Goal: Find specific page/section: Find specific page/section

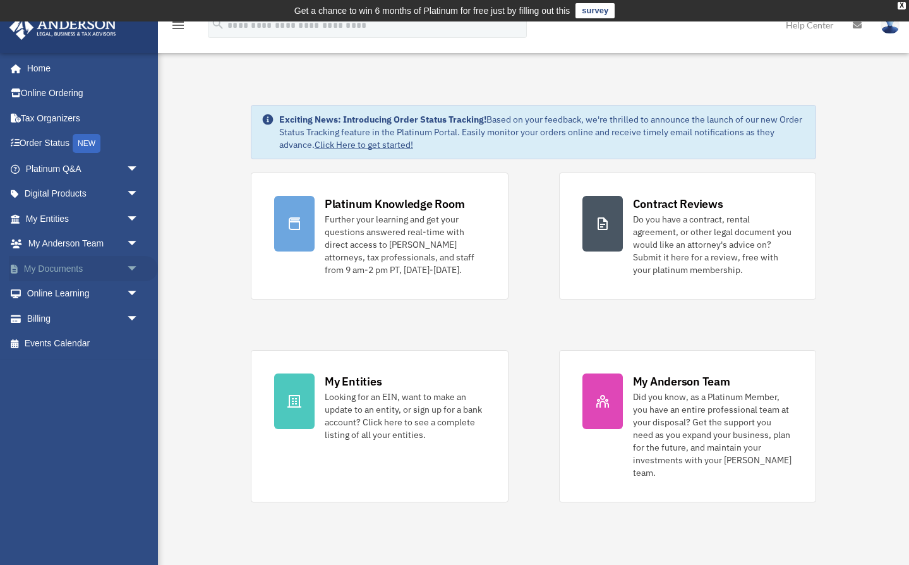
click at [61, 261] on link "My Documents arrow_drop_down" at bounding box center [83, 268] width 149 height 25
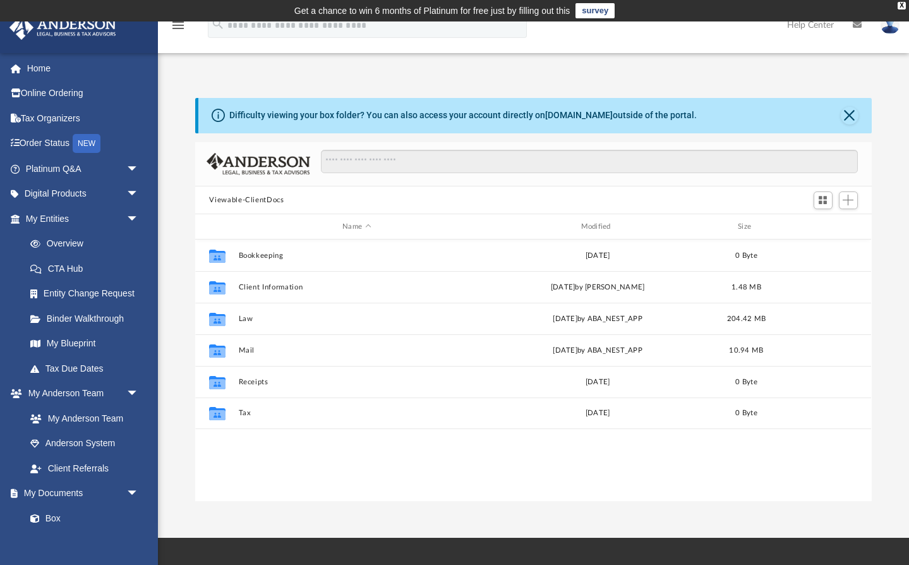
scroll to position [1, 1]
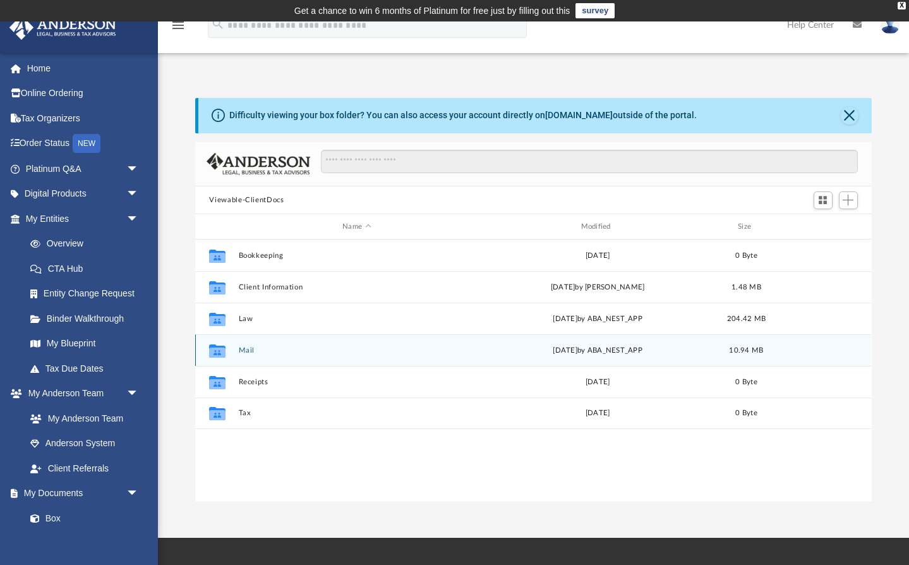
click at [252, 352] on button "Mail" at bounding box center [357, 350] width 236 height 8
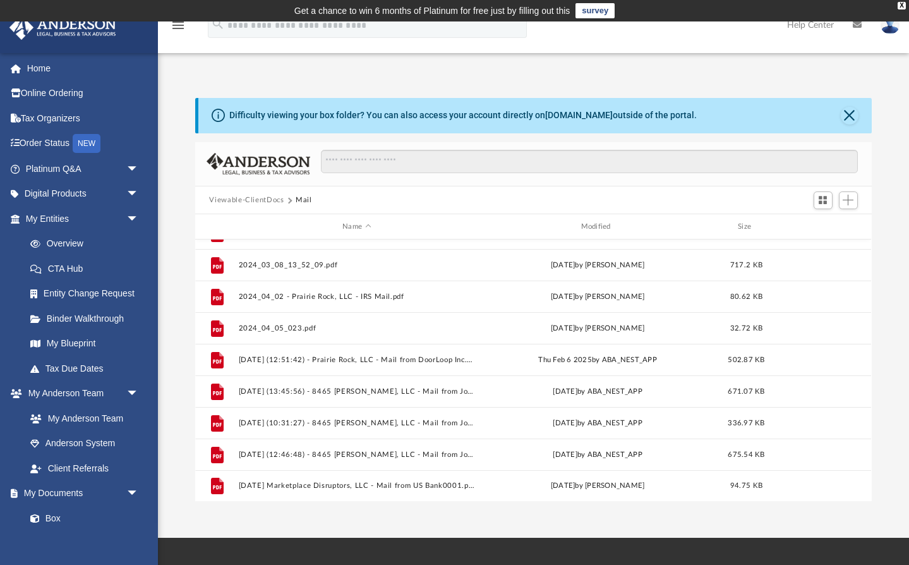
scroll to position [401, 0]
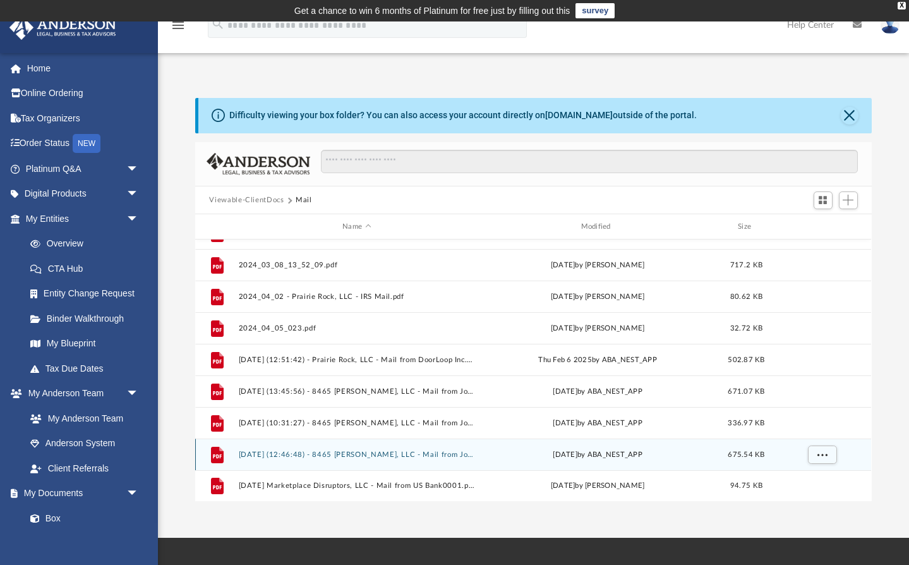
click at [442, 457] on button "[DATE] (12:46:48) - 8465 [PERSON_NAME], LLC - Mail from Johnson County Clerk's …" at bounding box center [357, 454] width 236 height 8
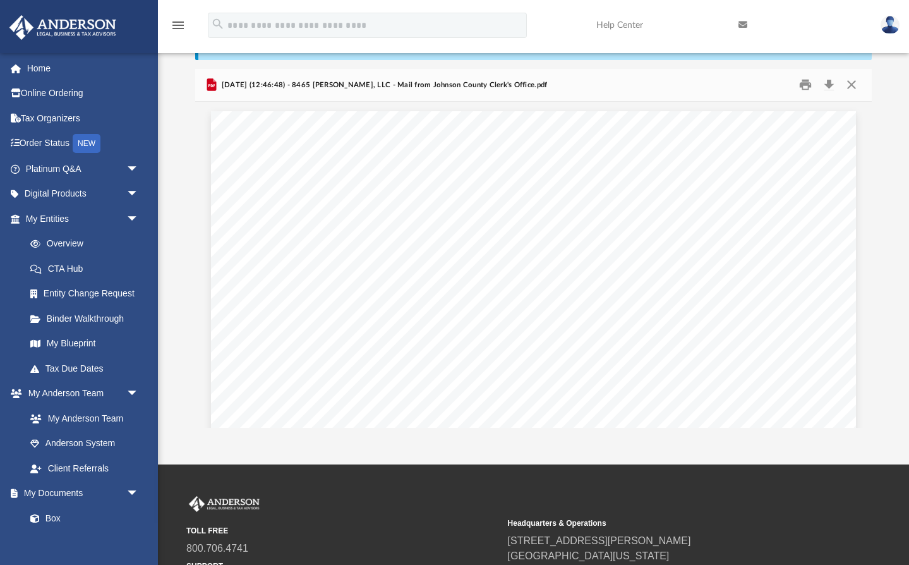
scroll to position [74, 0]
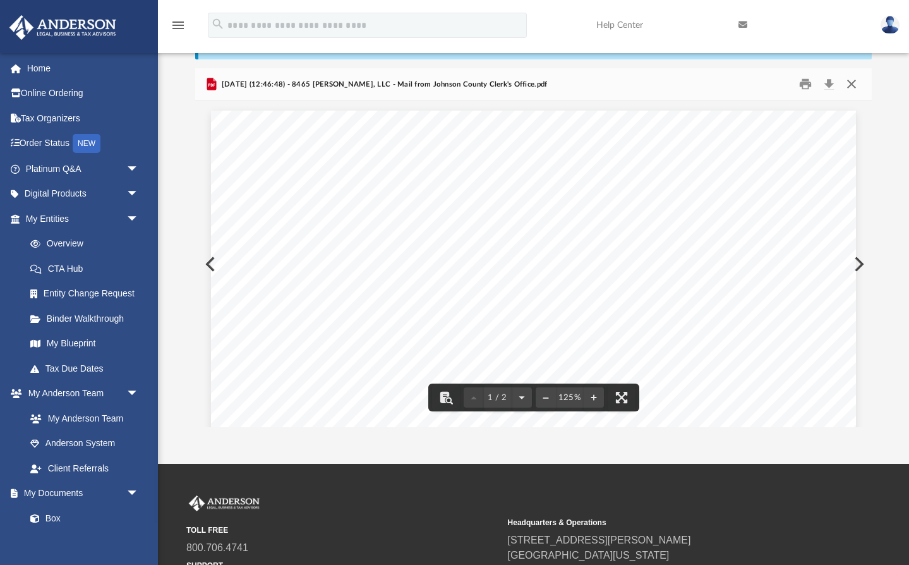
click at [851, 85] on button "Close" at bounding box center [851, 85] width 23 height 20
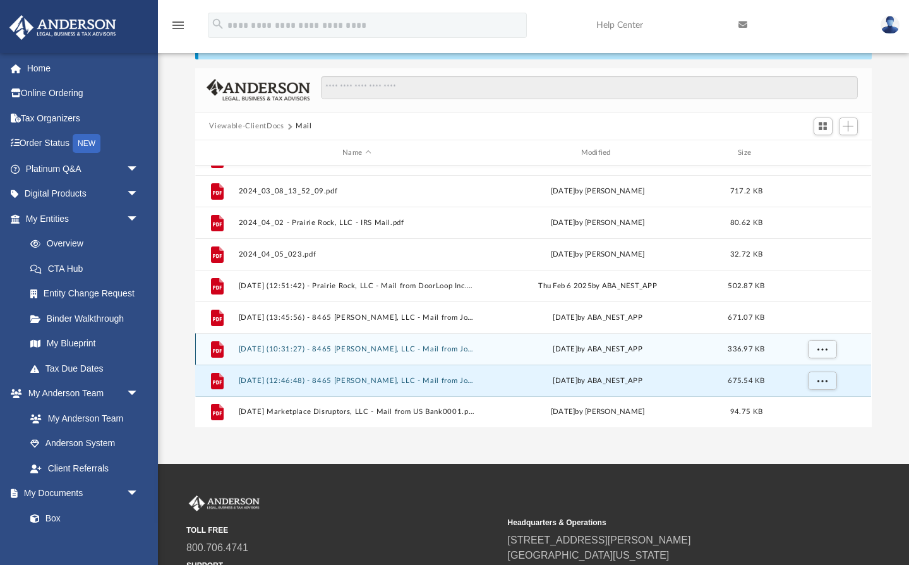
click at [320, 351] on button "2025.04.28 (10:31:27) - 8465 Dicken, LLC - Mail from Johnson County Treasurer's…" at bounding box center [357, 349] width 236 height 8
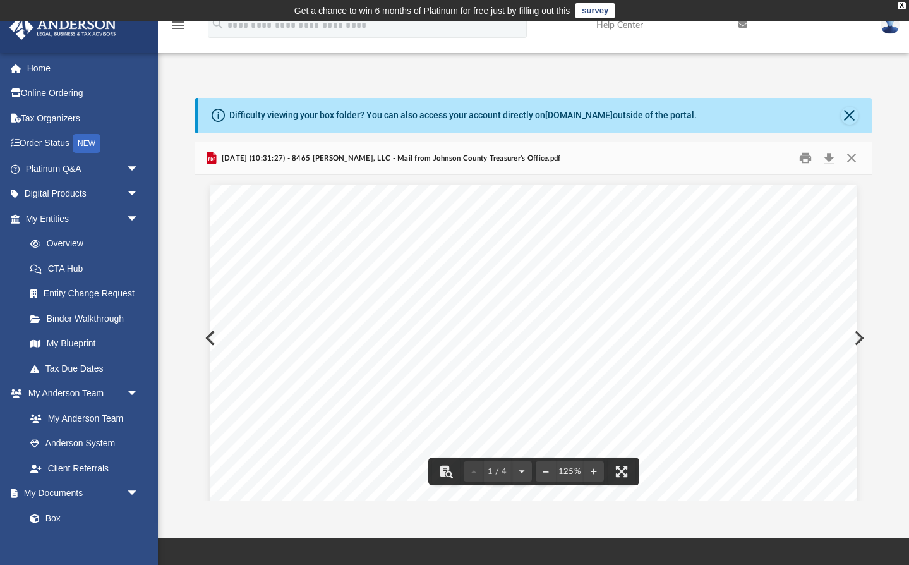
scroll to position [159, 0]
click at [848, 157] on button "Close" at bounding box center [851, 158] width 23 height 20
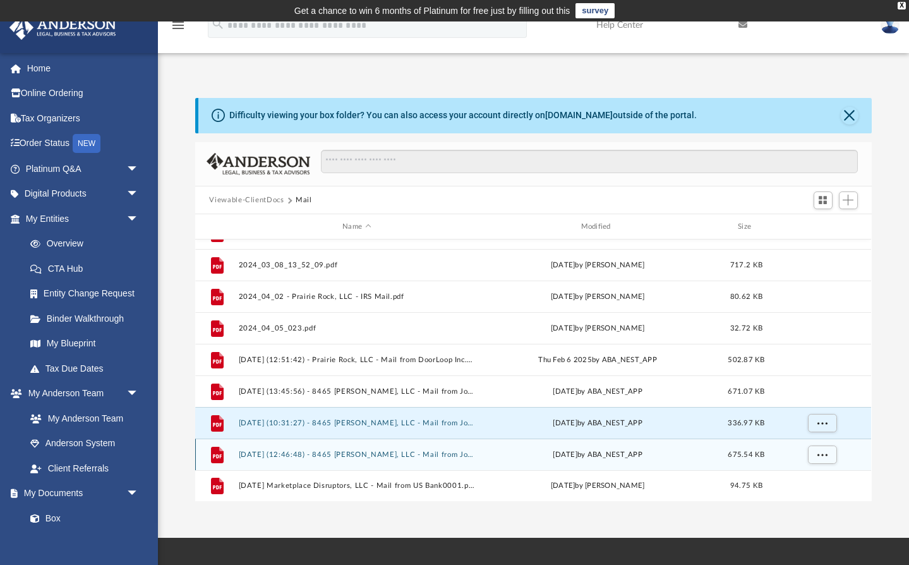
click at [382, 460] on div "File 2025.08.15 (12:46:48) - 8465 Dicken, LLC - Mail from Johnson County Clerk'…" at bounding box center [533, 454] width 676 height 32
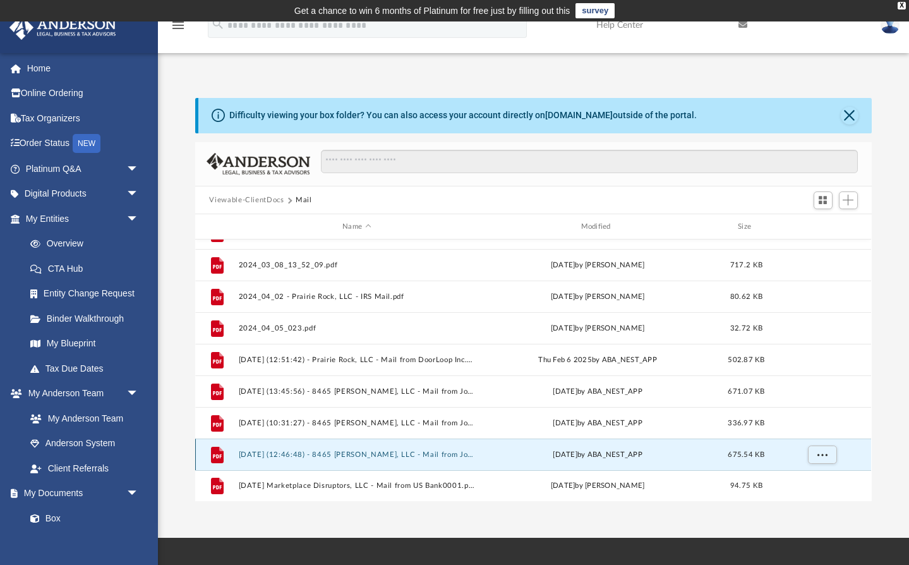
click at [361, 455] on button "2025.08.15 (12:46:48) - 8465 Dicken, LLC - Mail from Johnson County Clerk's Off…" at bounding box center [357, 454] width 236 height 8
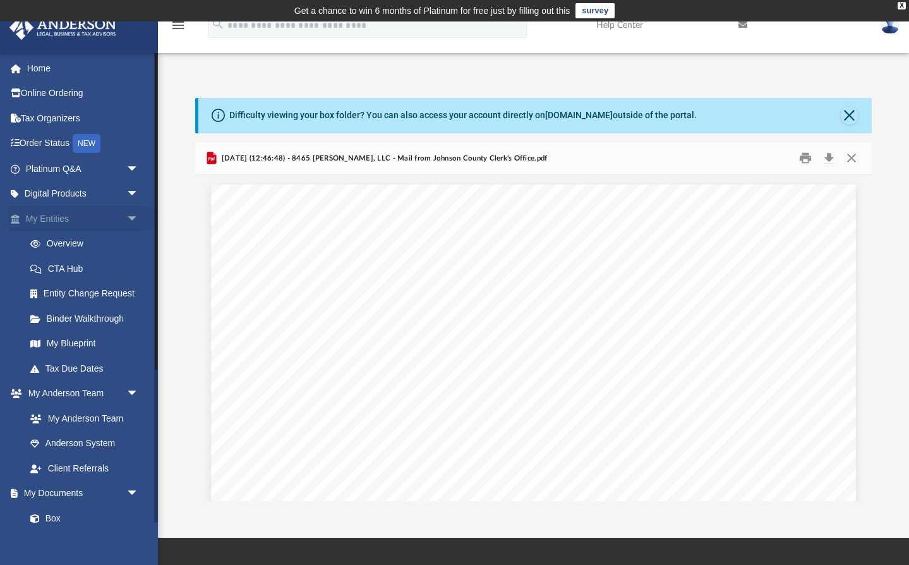
click at [77, 220] on link "My Entities arrow_drop_down" at bounding box center [83, 218] width 149 height 25
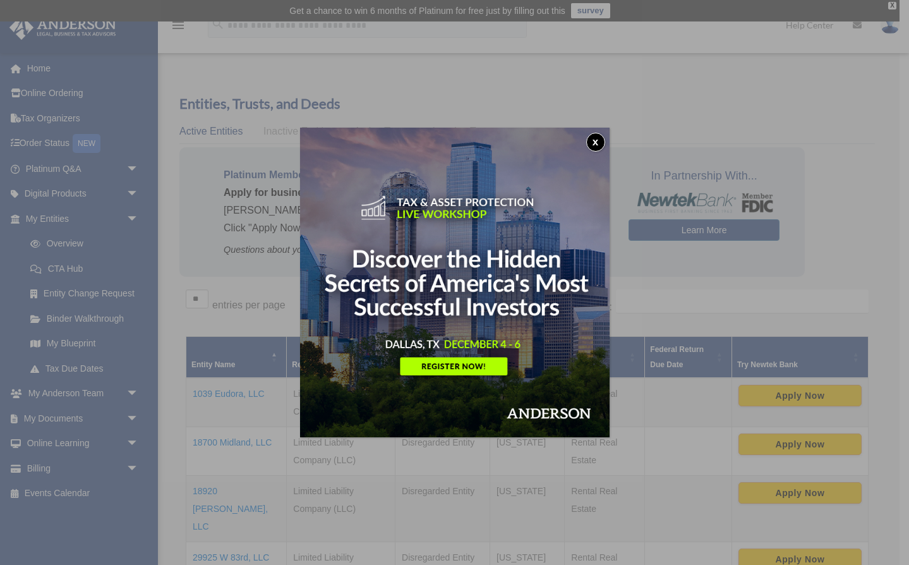
click at [598, 143] on button "x" at bounding box center [595, 142] width 19 height 19
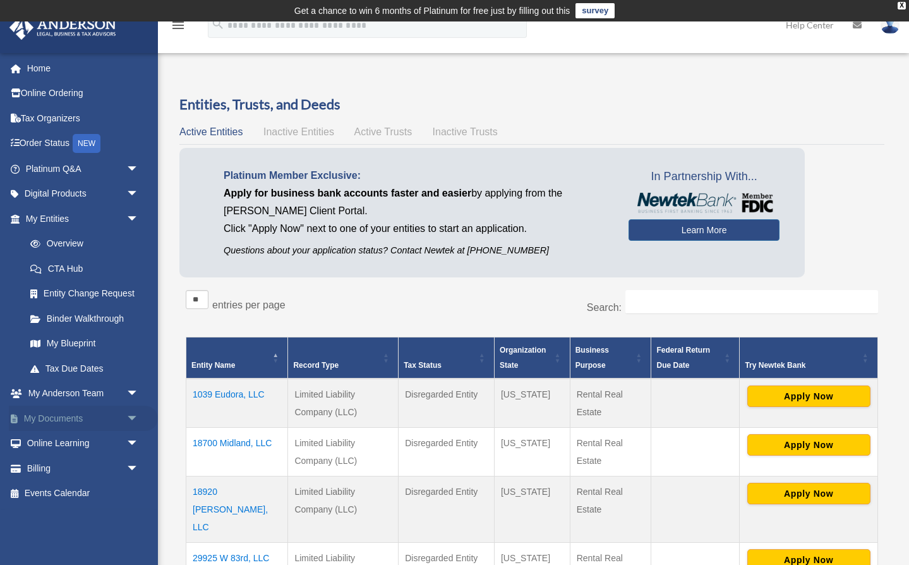
click at [54, 406] on link "My Documents arrow_drop_down" at bounding box center [83, 418] width 149 height 25
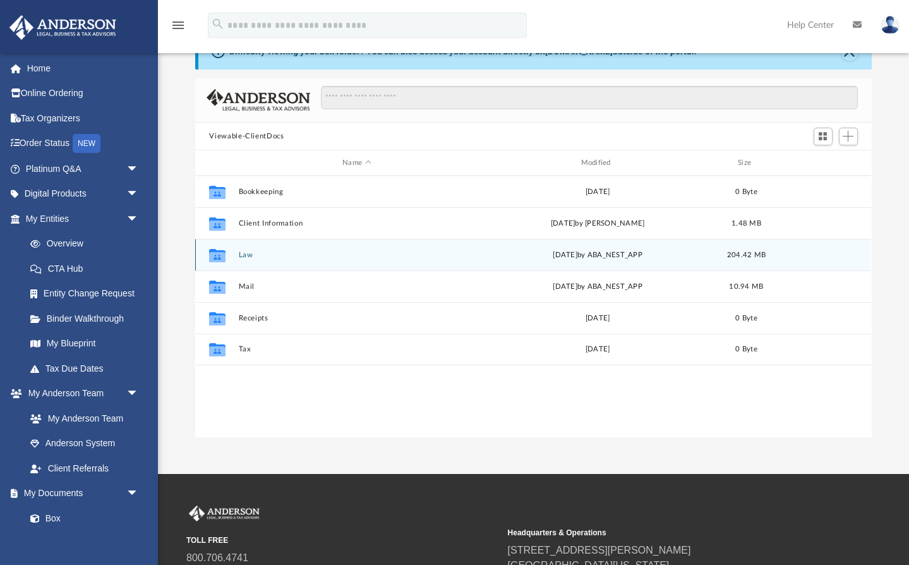
scroll to position [66, 0]
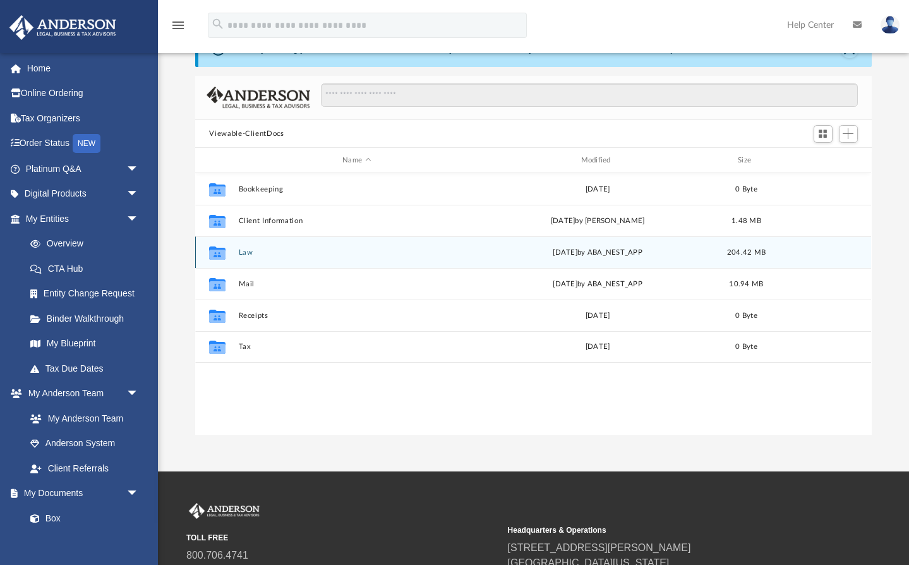
click at [248, 254] on button "Law" at bounding box center [357, 252] width 236 height 8
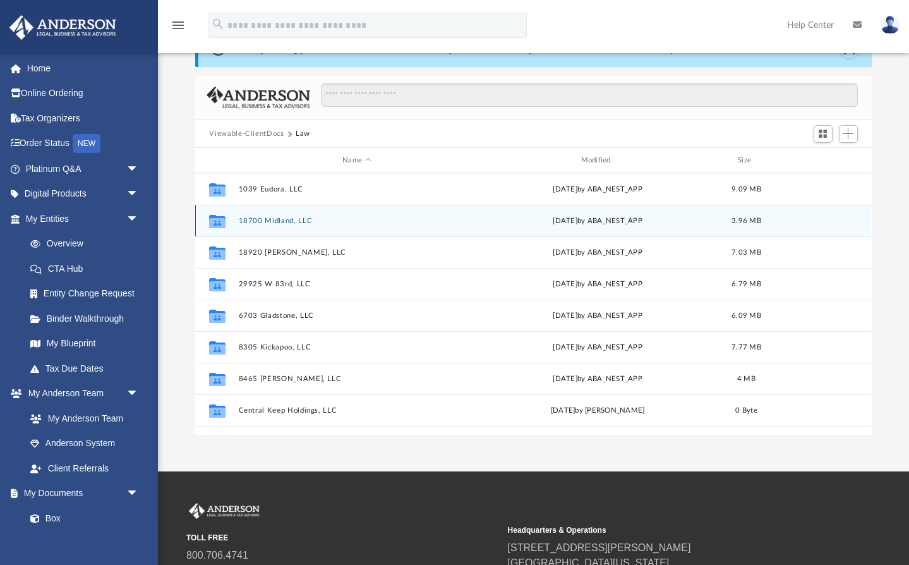
click at [271, 219] on button "18700 Midland, LLC" at bounding box center [357, 221] width 236 height 8
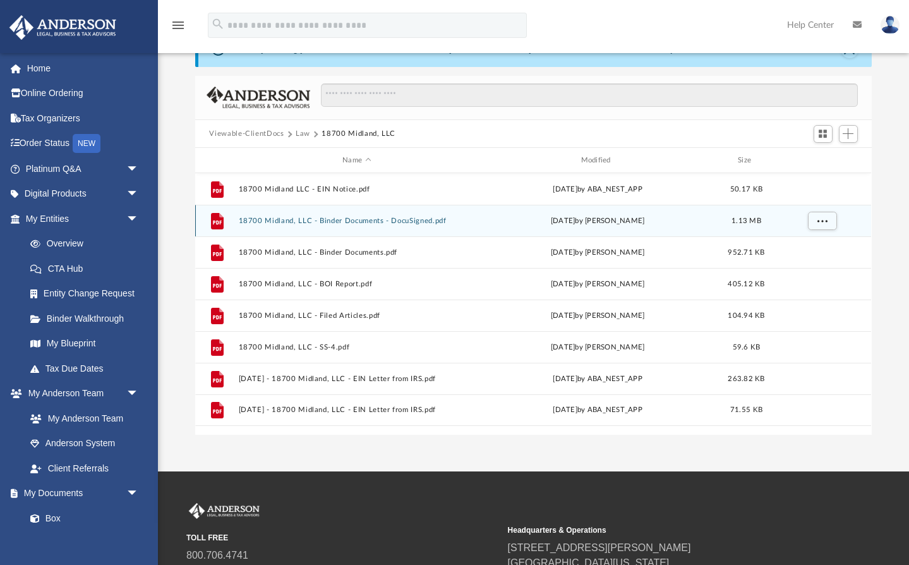
click at [279, 223] on button "18700 Midland, LLC - Binder Documents - DocuSigned.pdf" at bounding box center [357, 221] width 236 height 8
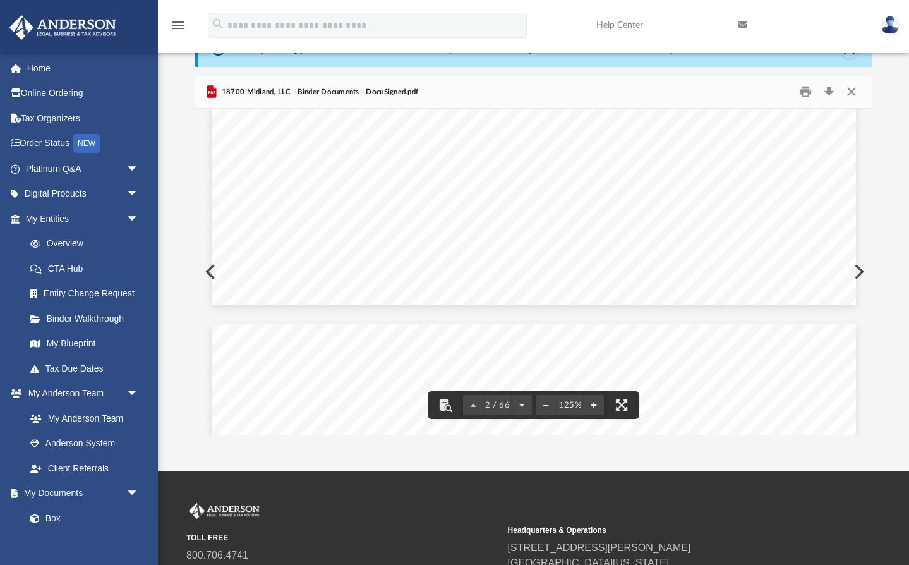
scroll to position [1290, 0]
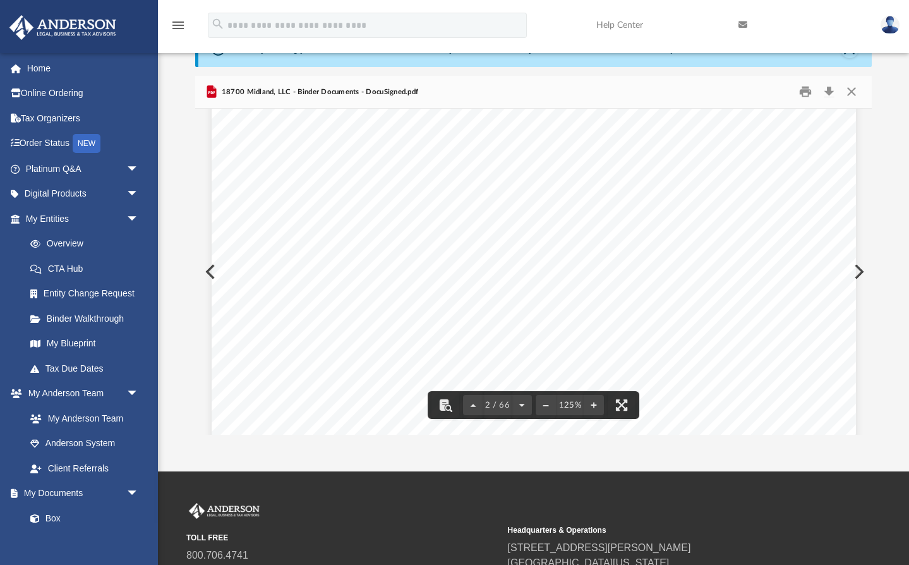
click at [853, 93] on button "Close" at bounding box center [851, 92] width 23 height 20
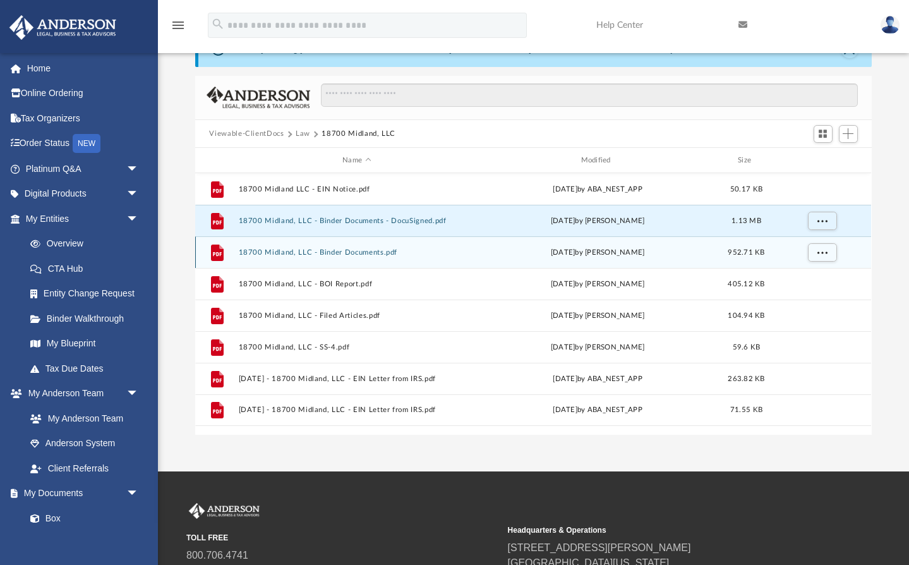
click at [338, 248] on button "18700 Midland, LLC - Binder Documents.pdf" at bounding box center [357, 252] width 236 height 8
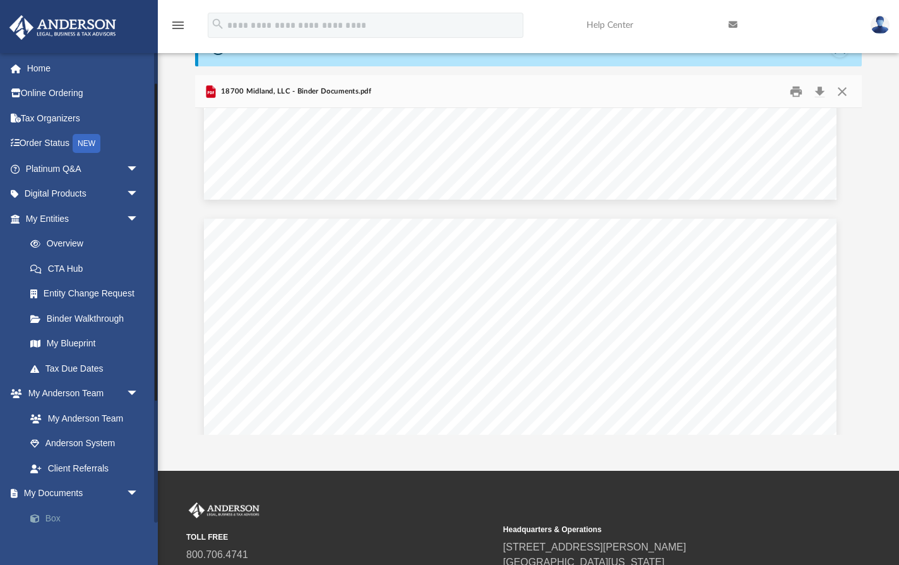
scroll to position [87, 0]
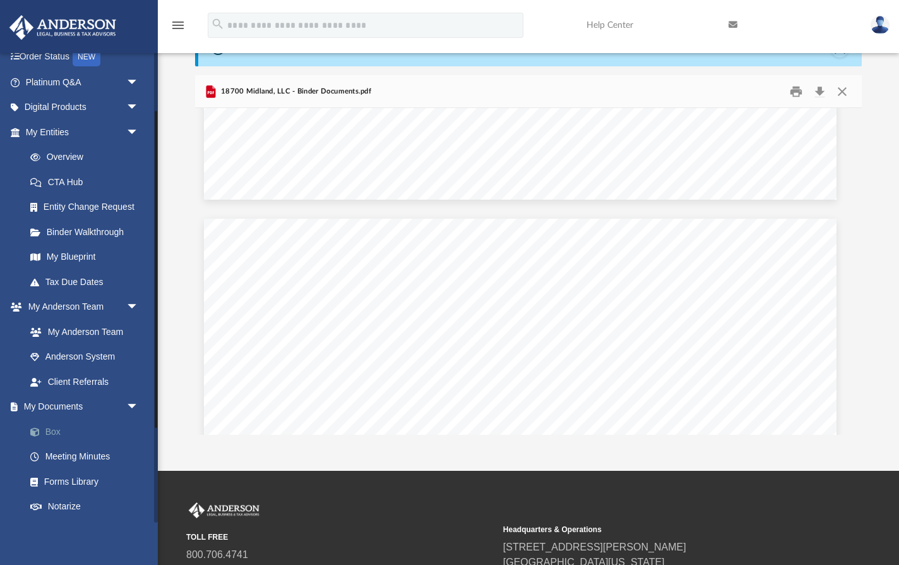
click at [47, 422] on link "Box" at bounding box center [88, 431] width 140 height 25
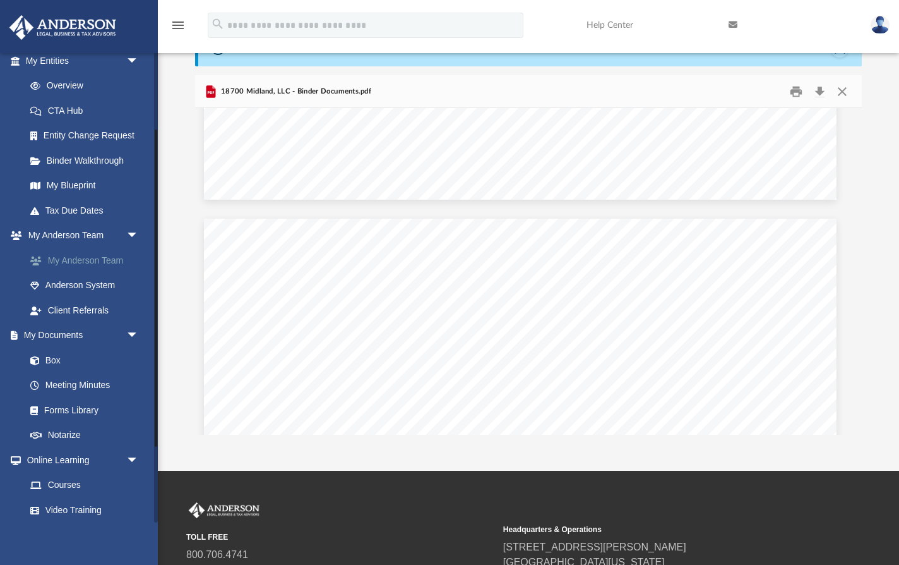
scroll to position [165, 0]
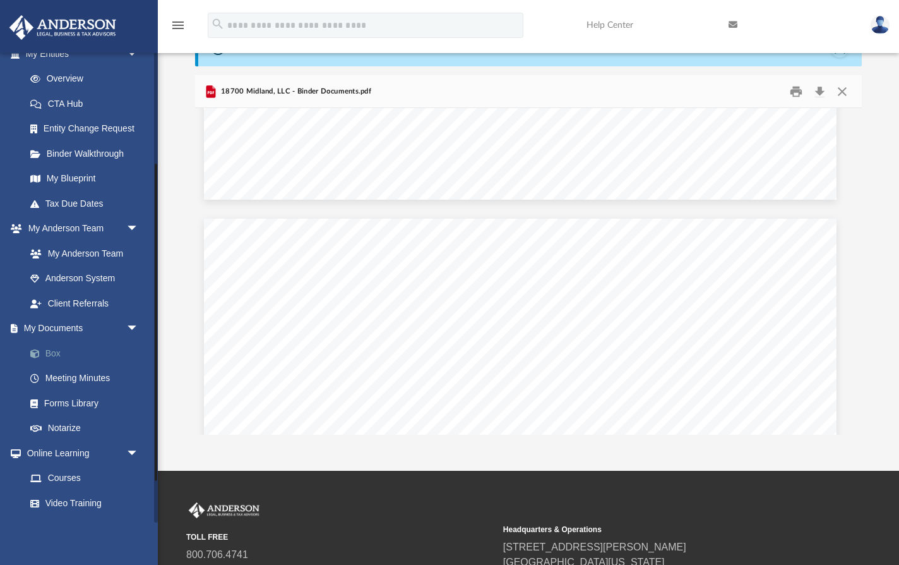
click at [55, 347] on link "Box" at bounding box center [88, 352] width 140 height 25
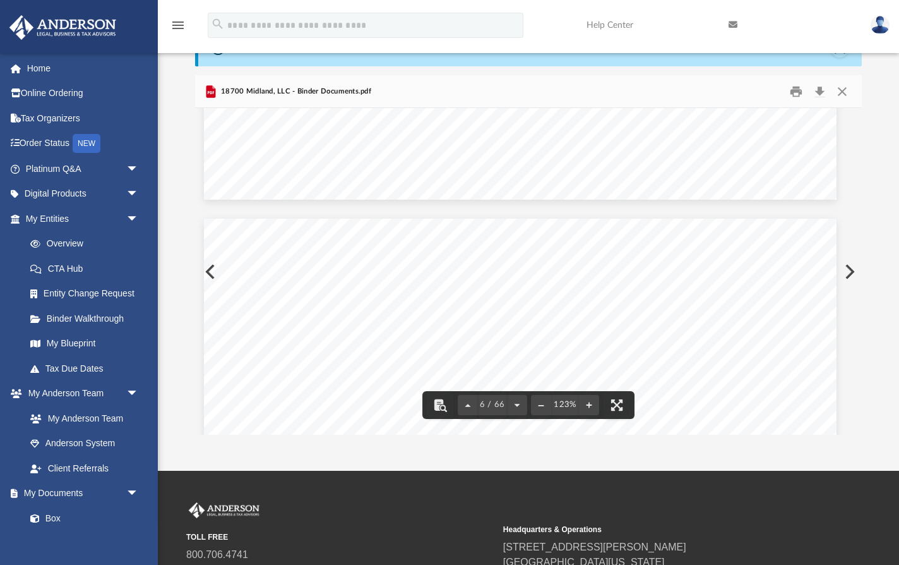
scroll to position [0, 0]
click at [840, 91] on button "Close" at bounding box center [842, 91] width 23 height 20
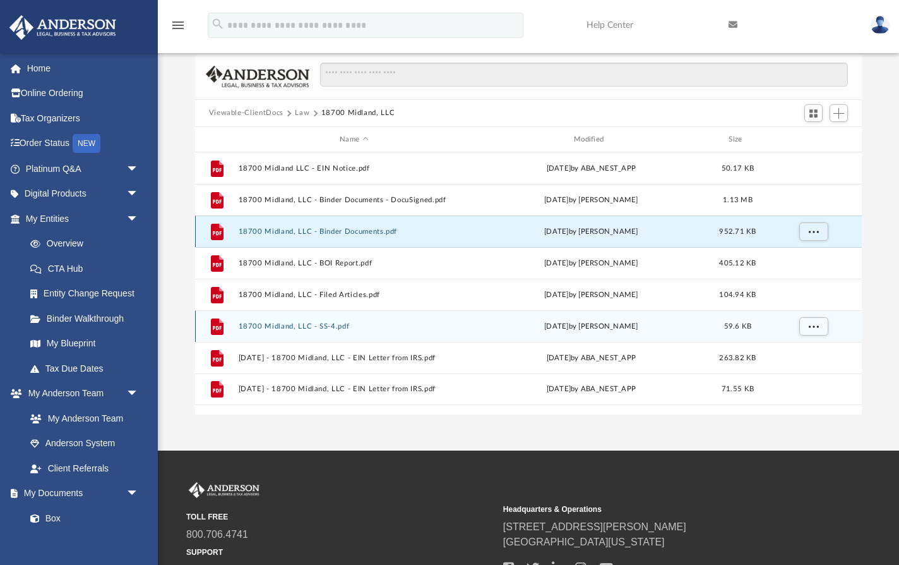
scroll to position [87, 0]
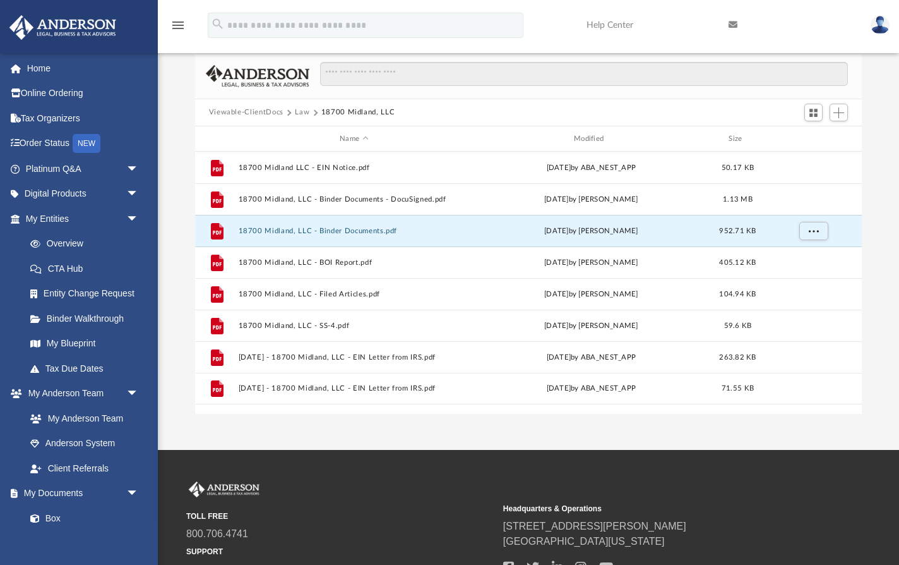
click at [303, 116] on button "Law" at bounding box center [302, 112] width 15 height 11
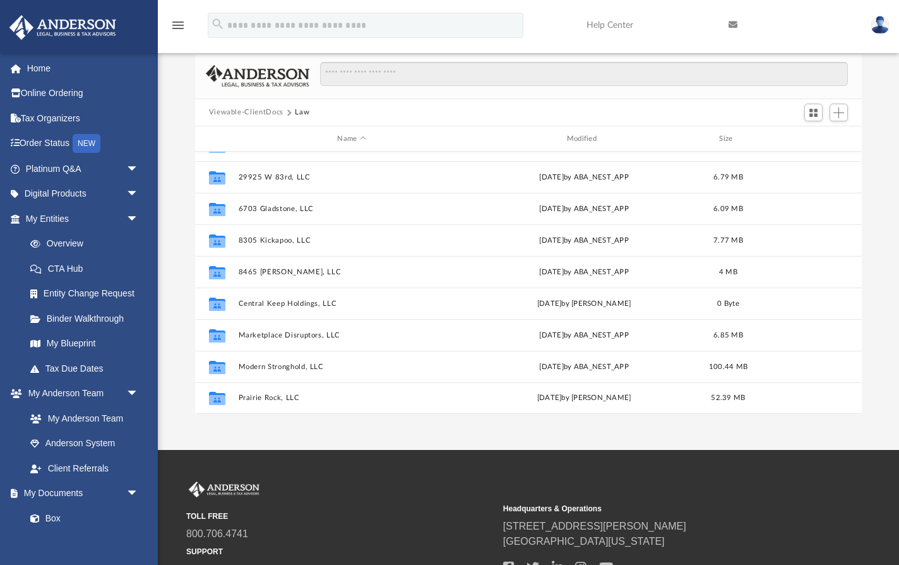
scroll to position [85, 0]
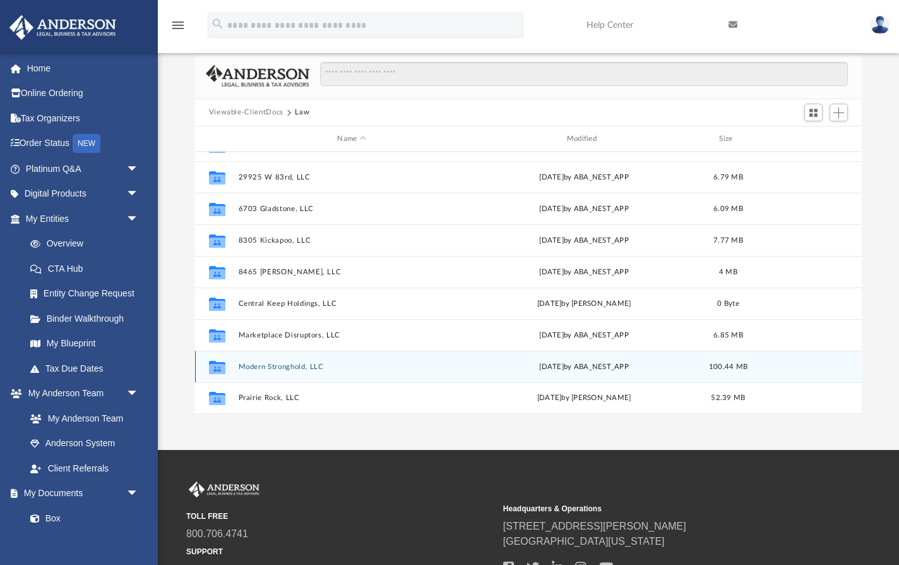
click at [308, 373] on div "Collaborated Folder Modern Stronghold, LLC Wed Nov 6 2024 by ABA_NEST_APP 100.4…" at bounding box center [529, 367] width 668 height 32
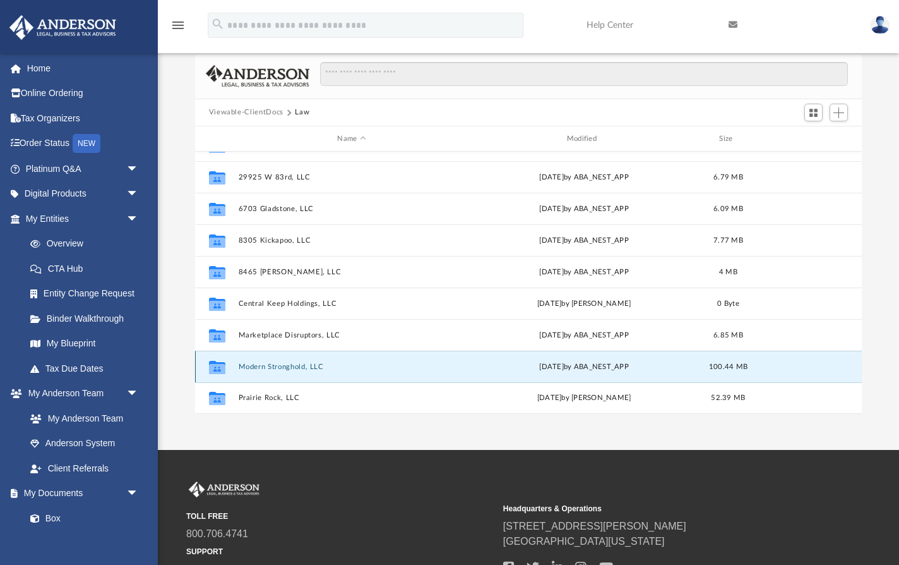
click at [309, 368] on button "Modern Stronghold, LLC" at bounding box center [351, 367] width 227 height 8
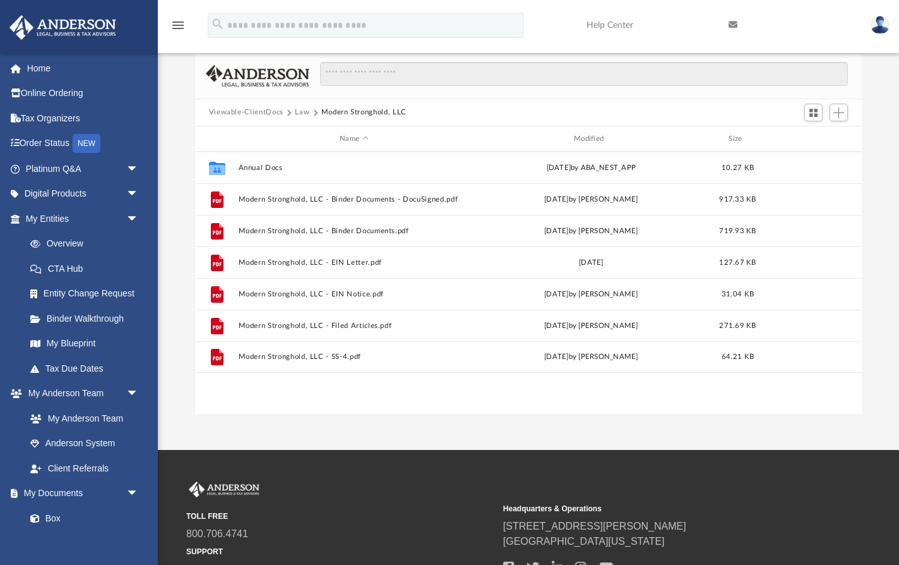
scroll to position [0, 0]
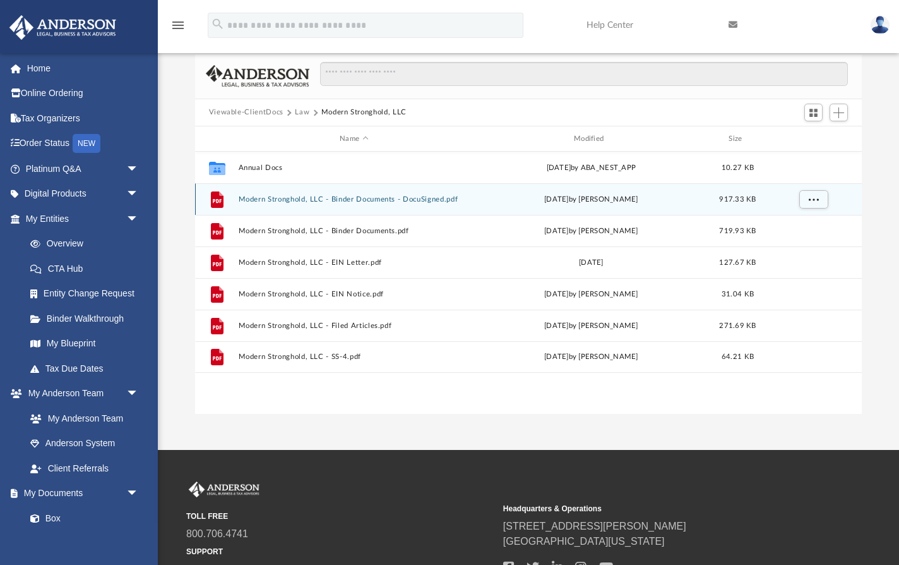
click at [363, 207] on div "File Modern Stronghold, LLC - Binder Documents - DocuSigned.pdf Wed Feb 21 2024…" at bounding box center [529, 199] width 668 height 32
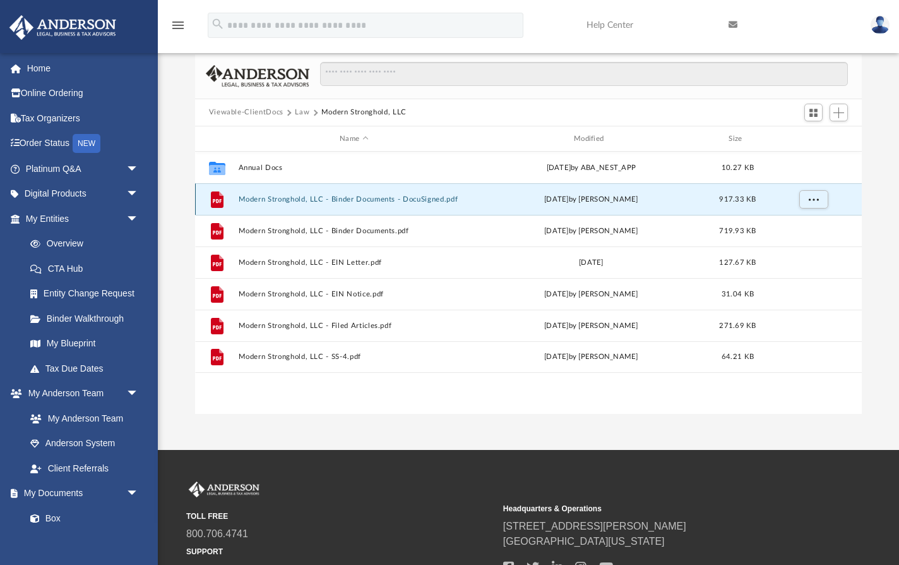
click at [356, 199] on button "Modern Stronghold, LLC - Binder Documents - DocuSigned.pdf" at bounding box center [354, 199] width 232 height 8
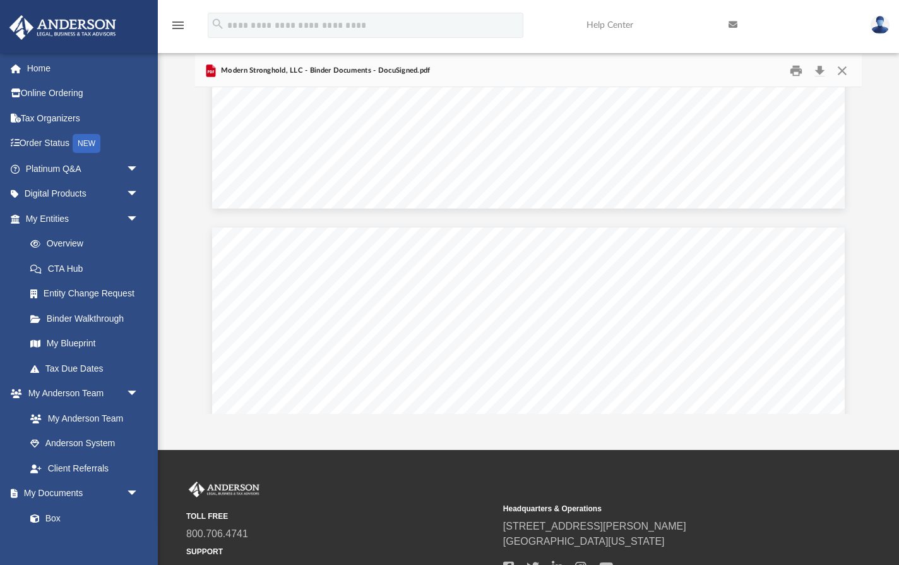
scroll to position [702, 0]
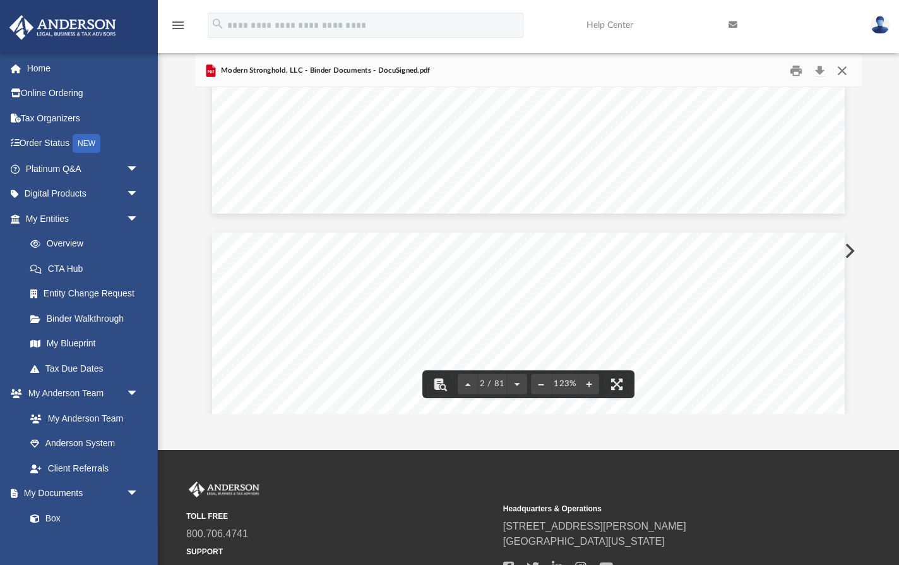
click at [843, 68] on button "Close" at bounding box center [842, 71] width 23 height 20
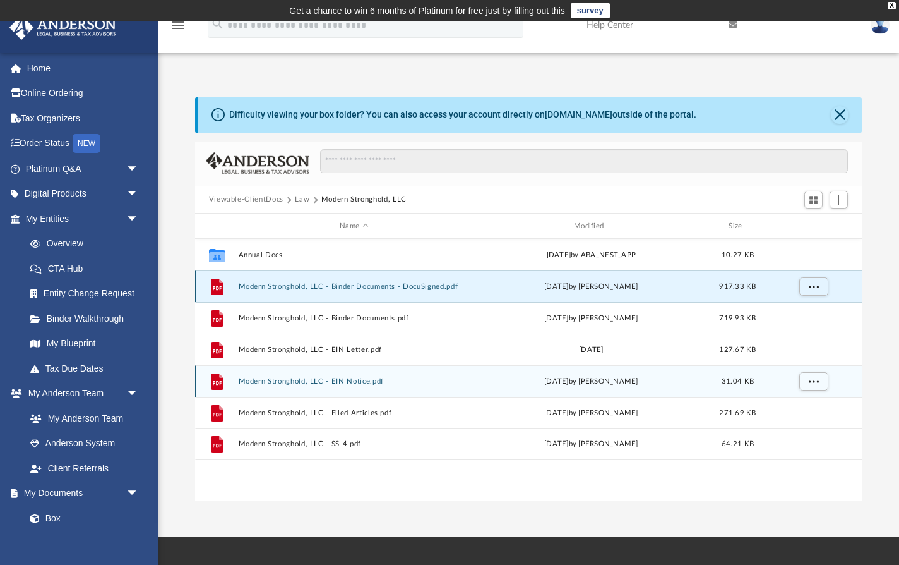
scroll to position [0, 0]
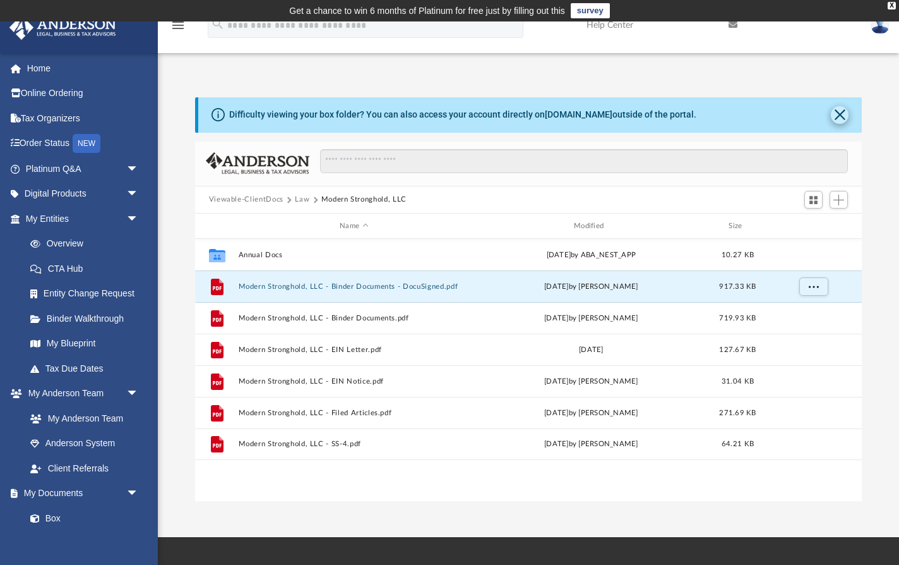
click at [838, 119] on button "Close" at bounding box center [840, 115] width 18 height 18
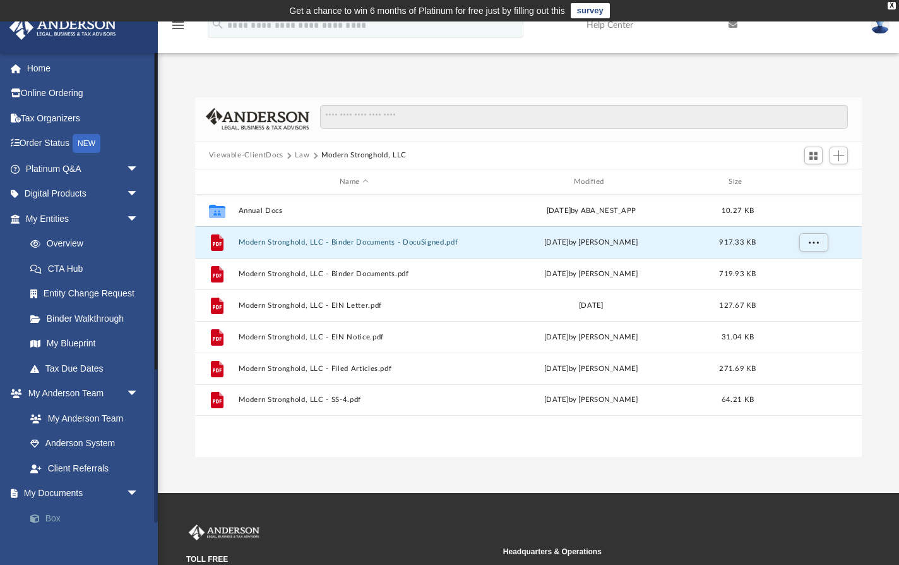
click at [50, 515] on link "Box" at bounding box center [88, 517] width 140 height 25
click at [270, 155] on button "Viewable-ClientDocs" at bounding box center [246, 155] width 75 height 11
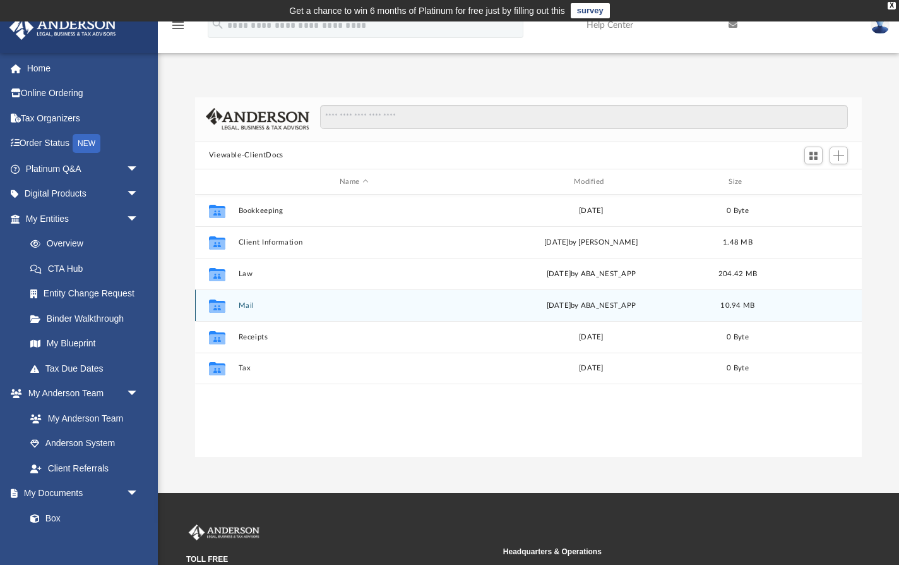
click at [248, 310] on div "Collaborated Folder Mail Fri Aug 15 2025 by ABA_NEST_APP 10.94 MB" at bounding box center [529, 305] width 668 height 32
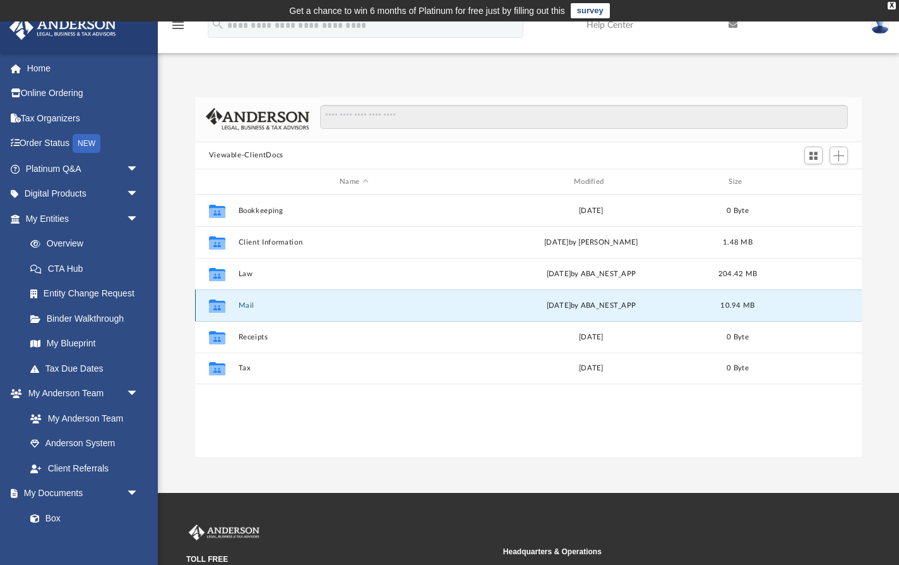
click at [246, 304] on button "Mail" at bounding box center [354, 305] width 232 height 8
click at [240, 305] on button "Mail" at bounding box center [354, 305] width 232 height 8
click at [217, 308] on icon "grid" at bounding box center [216, 308] width 16 height 10
